Goal: Task Accomplishment & Management: Complete application form

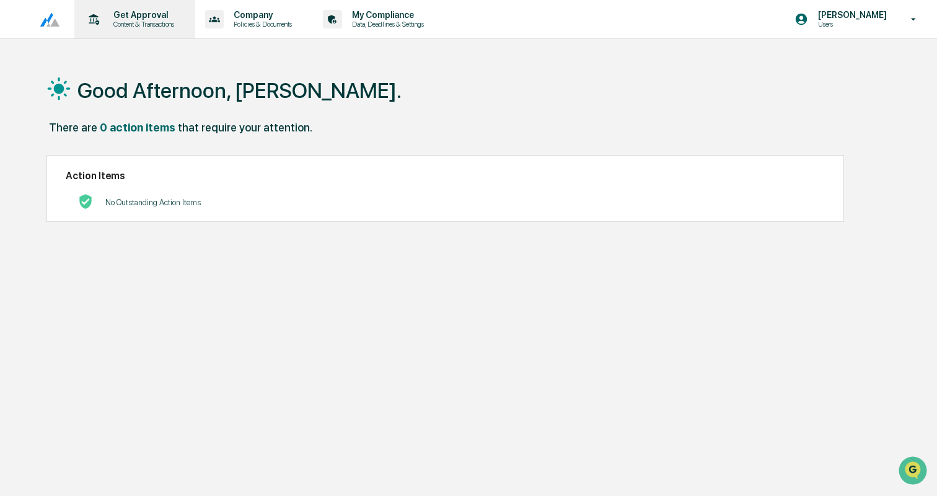
click at [152, 14] on p "Get Approval" at bounding box center [141, 15] width 77 height 10
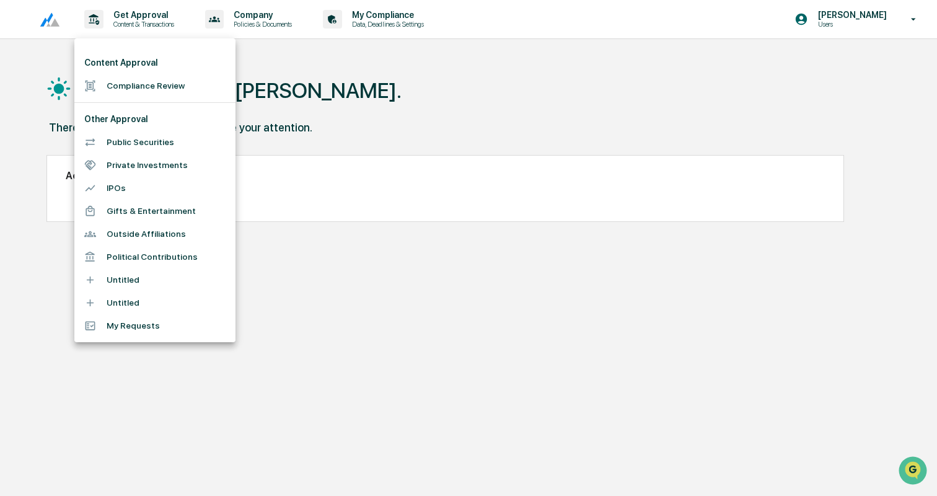
click at [153, 61] on li "Content Approval" at bounding box center [154, 62] width 161 height 23
click at [154, 82] on li "Compliance Review" at bounding box center [154, 85] width 161 height 23
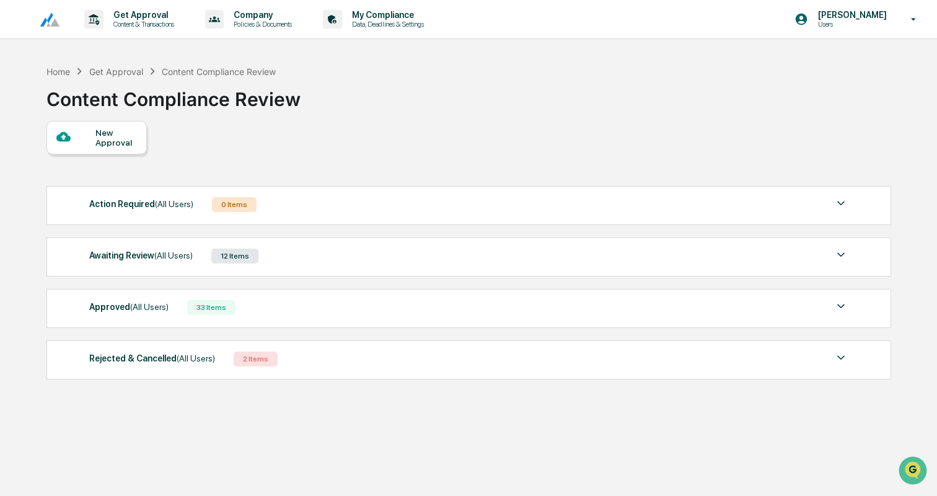
click at [299, 252] on div "Awaiting Review (All Users) 12 Items" at bounding box center [468, 255] width 759 height 17
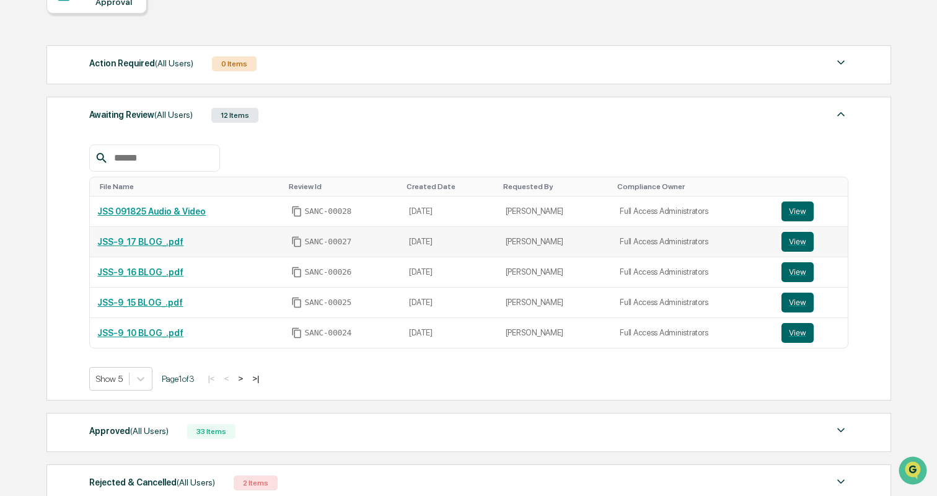
scroll to position [239, 0]
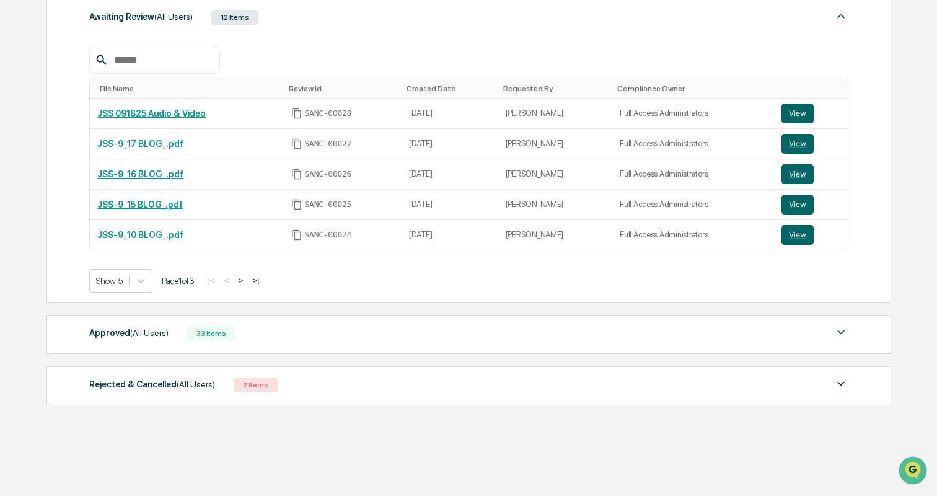
click at [247, 279] on button ">" at bounding box center [240, 280] width 12 height 11
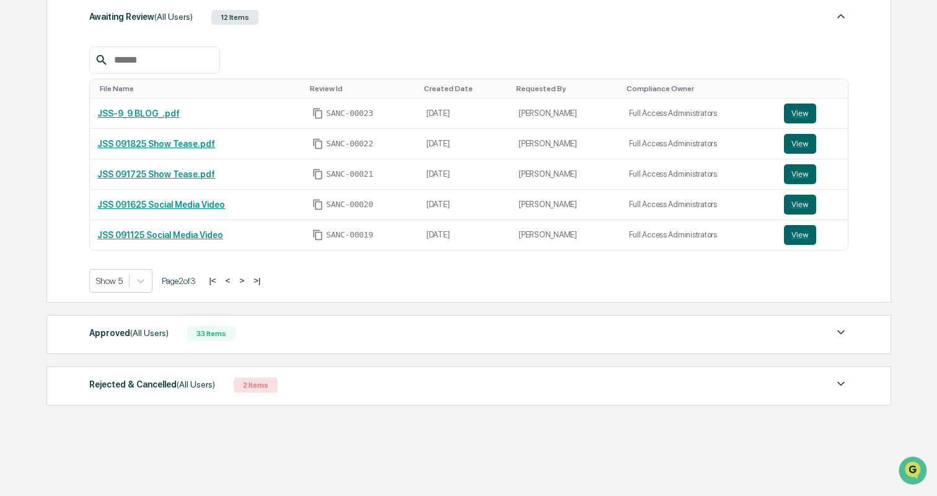
click at [248, 279] on button ">" at bounding box center [241, 280] width 12 height 11
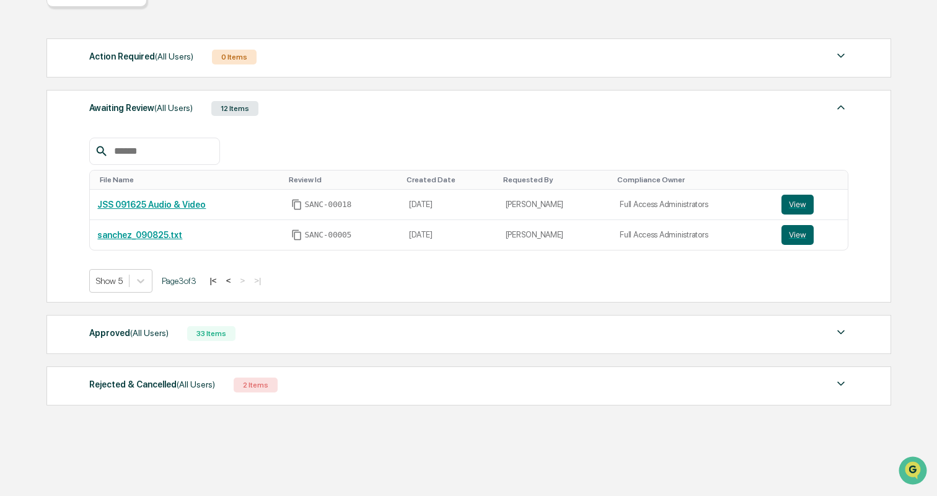
click at [235, 280] on button "<" at bounding box center [228, 280] width 12 height 11
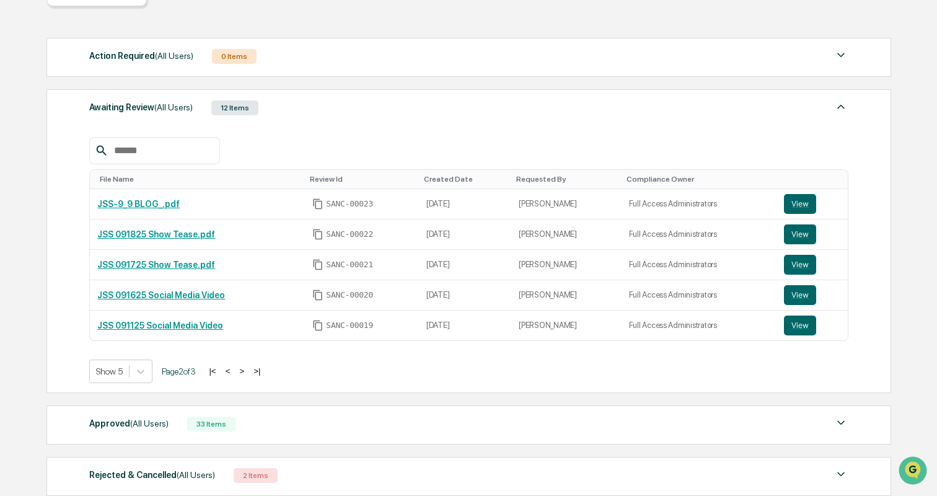
scroll to position [0, 0]
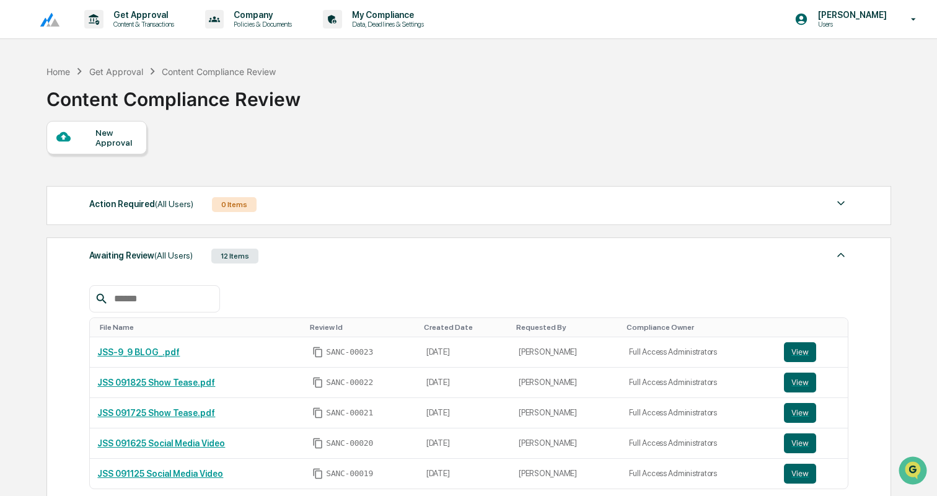
click at [110, 138] on div "New Approval" at bounding box center [116, 138] width 42 height 20
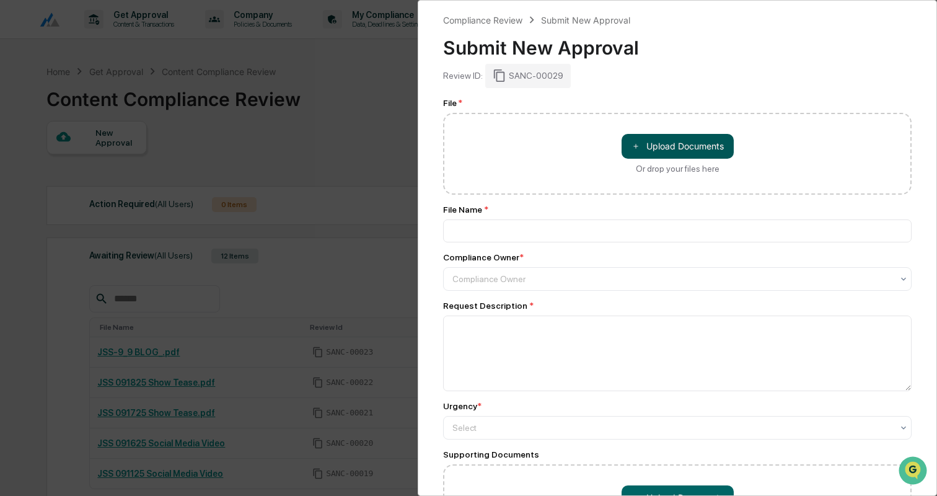
click at [650, 144] on button "＋ Upload Documents" at bounding box center [677, 146] width 112 height 25
type input "**********"
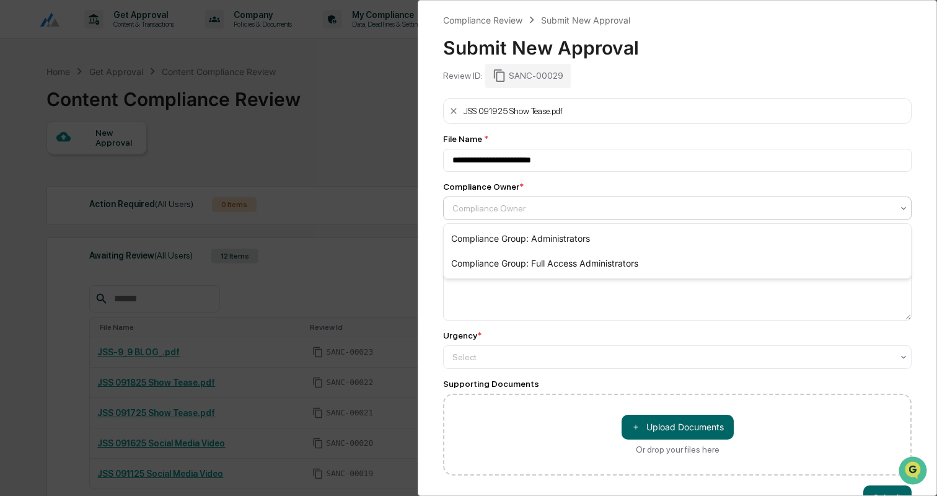
click at [533, 199] on div "Compliance Owner" at bounding box center [672, 207] width 452 height 17
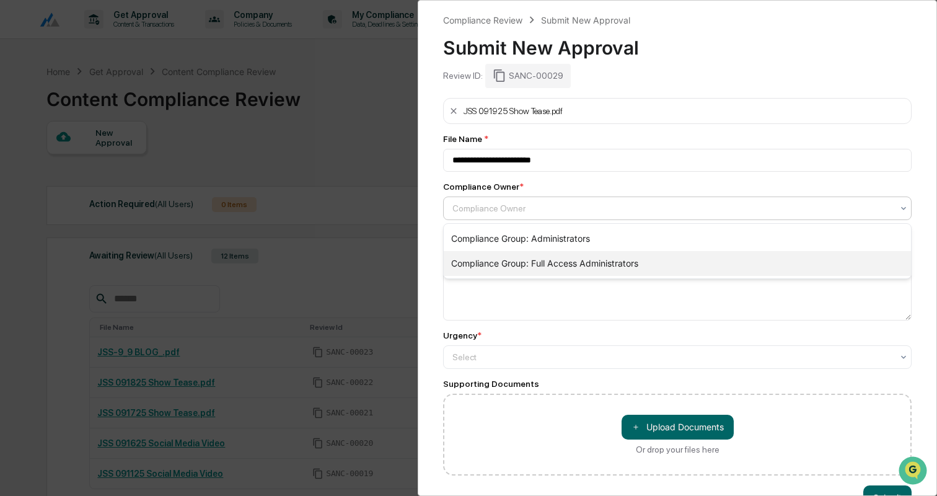
click at [525, 259] on div "Compliance Group: Full Access Administrators" at bounding box center [677, 263] width 467 height 25
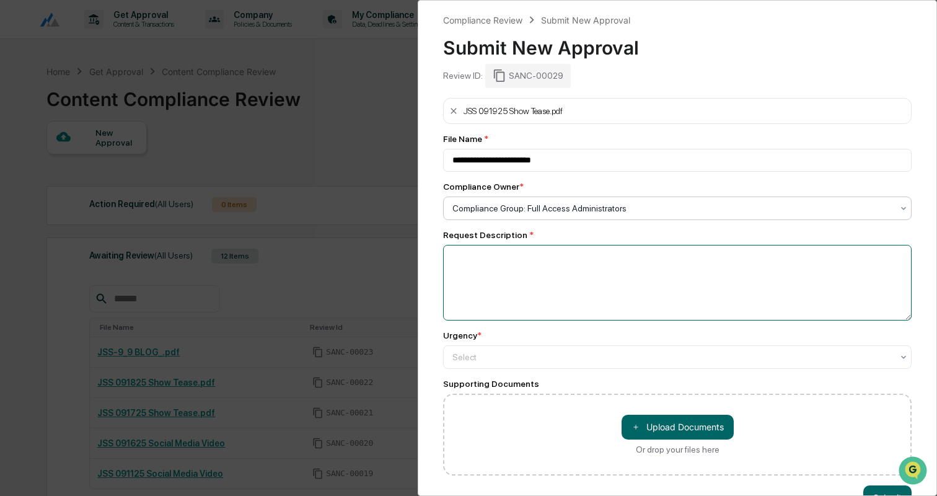
click at [496, 275] on textarea at bounding box center [677, 283] width 468 height 76
type textarea "**********"
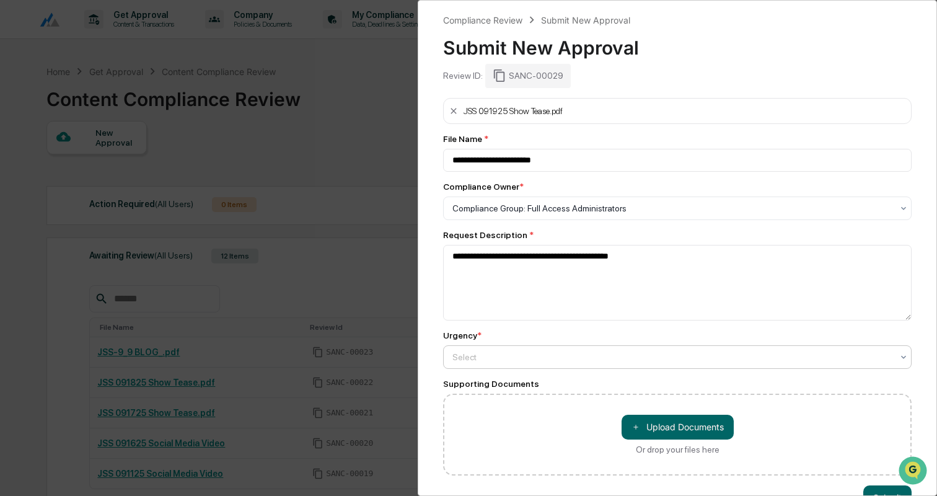
click at [578, 359] on div at bounding box center [672, 357] width 440 height 12
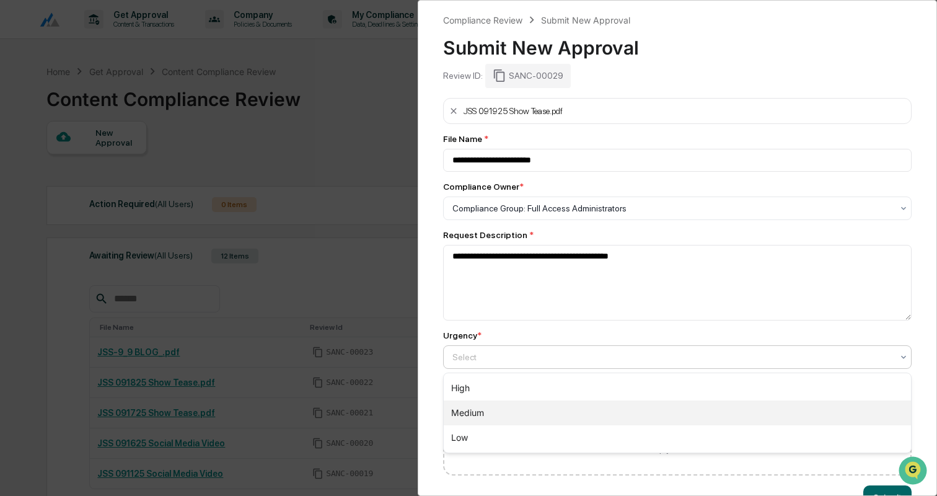
click at [545, 410] on div "Medium" at bounding box center [677, 412] width 467 height 25
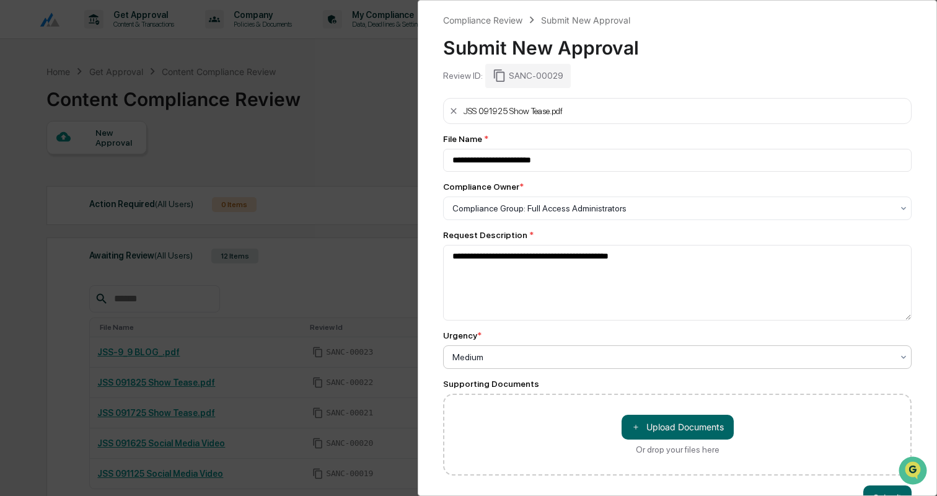
scroll to position [35, 0]
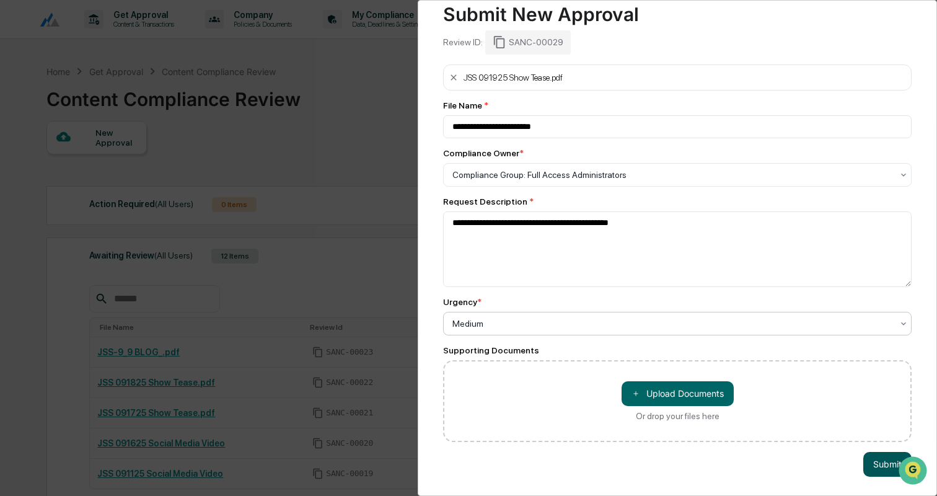
click at [880, 462] on button "Submit" at bounding box center [887, 464] width 48 height 25
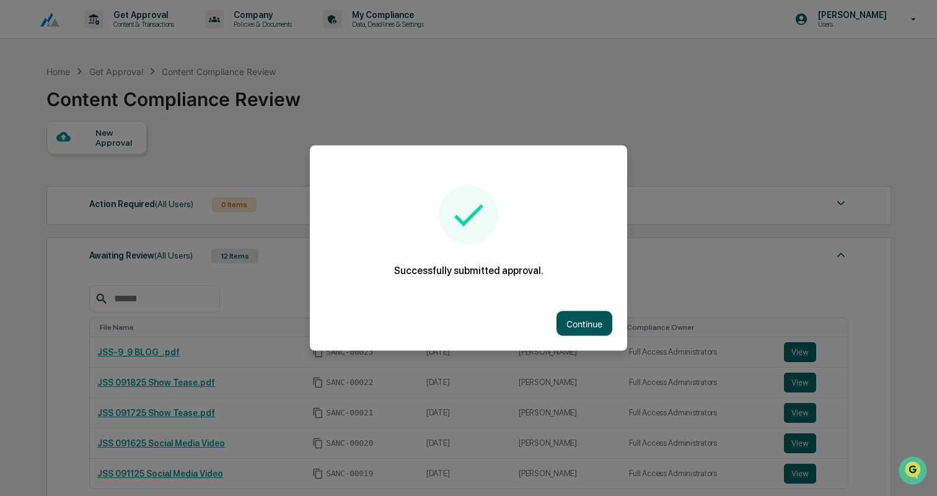
click at [575, 324] on button "Continue" at bounding box center [584, 323] width 56 height 25
